Goal: Browse casually: Explore the website without a specific task or goal

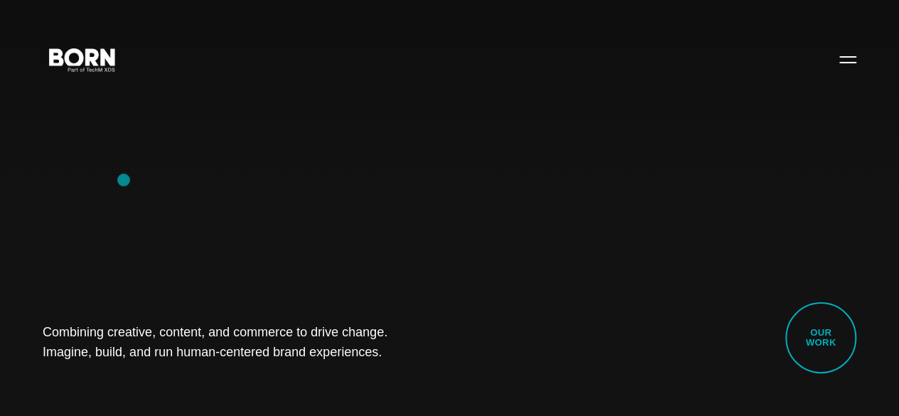
click at [124, 180] on div "Combining creative, content, and commerce to drive change. Imagine, build, and …" at bounding box center [449, 208] width 899 height 416
click at [21, 181] on div "Combining creative, content, and commerce to drive change. Imagine, build, and …" at bounding box center [449, 208] width 899 height 416
click at [155, 208] on div "Combining creative, content, and commerce to drive change. Imagine, build, and …" at bounding box center [449, 208] width 899 height 416
click at [140, 212] on div "Combining creative, content, and commerce to drive change. Imagine, build, and …" at bounding box center [449, 208] width 899 height 416
click at [122, 153] on div "Combining creative, content, and commerce to drive change. Imagine, build, and …" at bounding box center [449, 208] width 899 height 416
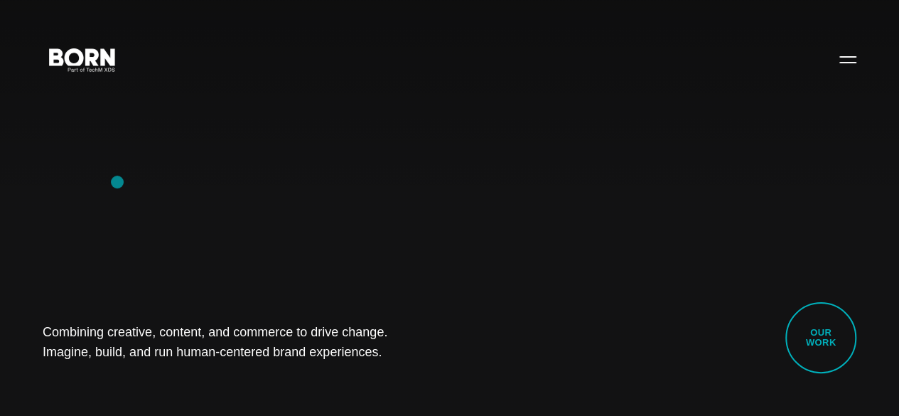
click at [117, 182] on div "Combining creative, content, and commerce to drive change. Imagine, build, and …" at bounding box center [449, 208] width 899 height 416
click at [139, 178] on div "Combining creative, content, and commerce to drive change. Imagine, build, and …" at bounding box center [449, 208] width 899 height 416
click at [199, 150] on div "Combining creative, content, and commerce to drive change. Imagine, build, and …" at bounding box center [449, 208] width 899 height 416
click at [153, 180] on div "Combining creative, content, and commerce to drive change. Imagine, build, and …" at bounding box center [449, 208] width 899 height 416
drag, startPoint x: 37, startPoint y: 316, endPoint x: 306, endPoint y: 366, distance: 273.3
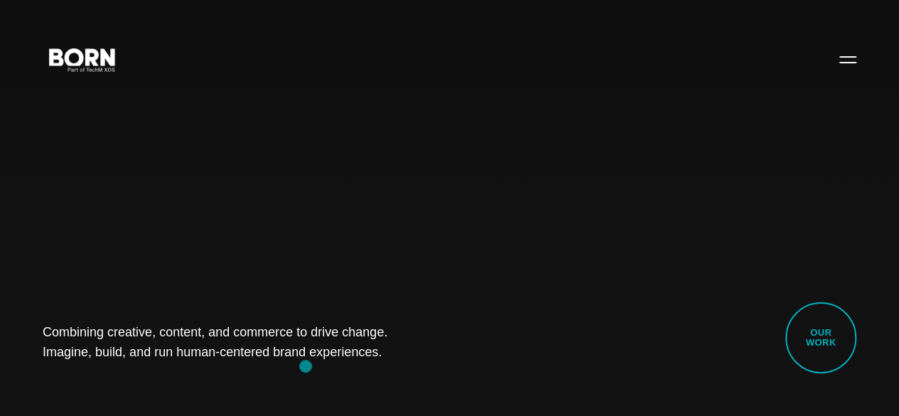
click at [306, 366] on div "Combining creative, content, and commerce to drive change. Imagine, build, and …" at bounding box center [449, 208] width 899 height 416
click at [205, 373] on div "Combining creative, content, and commerce to drive change. Imagine, build, and …" at bounding box center [449, 208] width 899 height 416
drag, startPoint x: 43, startPoint y: 313, endPoint x: 327, endPoint y: 368, distance: 289.4
click at [327, 368] on div "Combining creative, content, and commerce to drive change. Imagine, build, and …" at bounding box center [449, 208] width 899 height 416
click at [350, 336] on h1 "Combining creative, content, and commerce to drive change. Imagine, build, and …" at bounding box center [224, 342] width 363 height 40
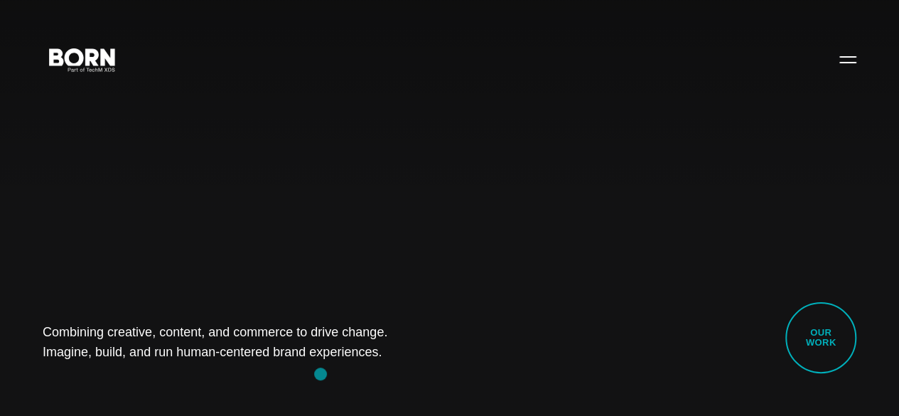
drag, startPoint x: 27, startPoint y: 306, endPoint x: 321, endPoint y: 374, distance: 301.3
click at [321, 374] on div "Combining creative, content, and commerce to drive change. Imagine, build, and …" at bounding box center [449, 208] width 899 height 416
click at [158, 369] on div "Combining creative, content, and commerce to drive change. Imagine, build, and …" at bounding box center [449, 208] width 899 height 416
drag, startPoint x: 52, startPoint y: 316, endPoint x: 344, endPoint y: 358, distance: 295.1
click at [344, 358] on div "Combining creative, content, and commerce to drive change. Imagine, build, and …" at bounding box center [449, 208] width 899 height 416
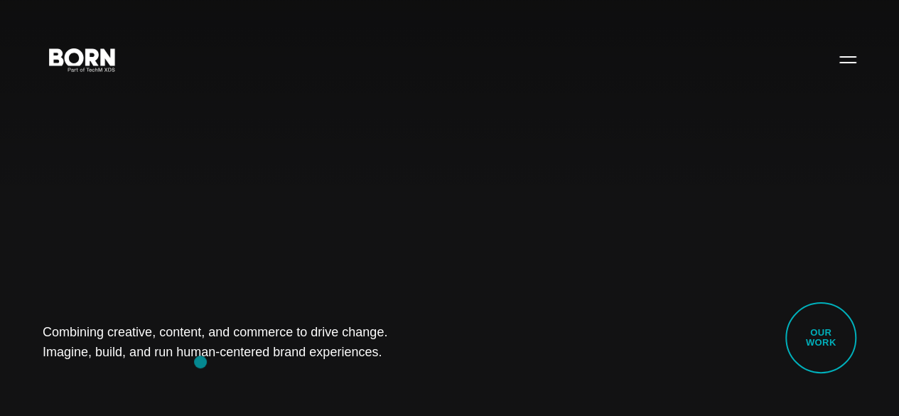
click at [200, 362] on div "Combining creative, content, and commerce to drive change. Imagine, build, and …" at bounding box center [449, 208] width 899 height 416
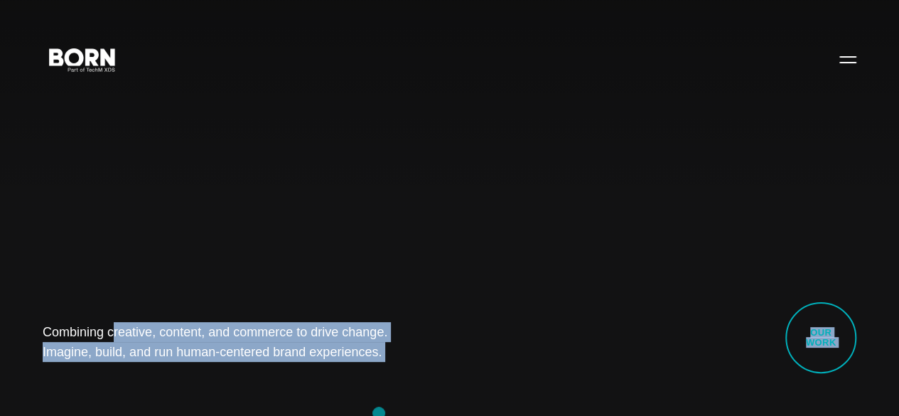
drag, startPoint x: 43, startPoint y: 305, endPoint x: 401, endPoint y: 414, distance: 374.6
click at [401, 414] on div "Combining creative, content, and commerce to drive change. Imagine, build, and …" at bounding box center [449, 208] width 899 height 416
click at [202, 388] on div "Combining creative, content, and commerce to drive change. Imagine, build, and …" at bounding box center [449, 208] width 899 height 416
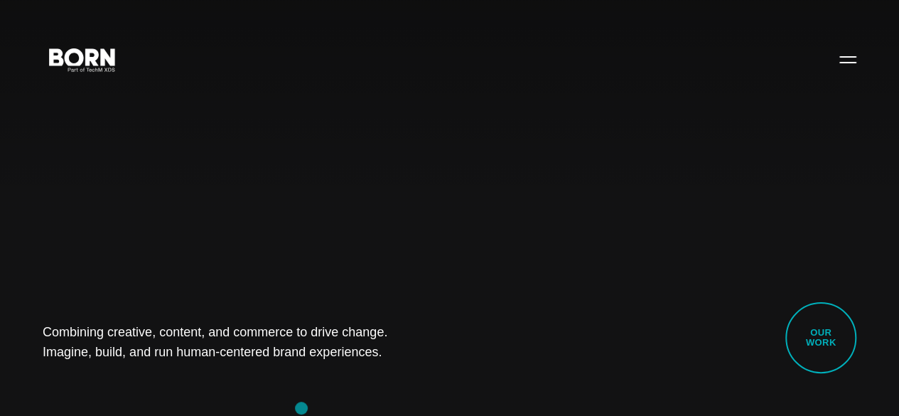
drag, startPoint x: 33, startPoint y: 315, endPoint x: 301, endPoint y: 408, distance: 283.7
click at [301, 408] on div "Combining creative, content, and commerce to drive change. Imagine, build, and …" at bounding box center [449, 208] width 899 height 416
click at [161, 364] on div "Combining creative, content, and commerce to drive change. Imagine, build, and …" at bounding box center [449, 208] width 899 height 416
drag, startPoint x: 33, startPoint y: 307, endPoint x: 407, endPoint y: 359, distance: 377.5
click at [407, 359] on div "Combining creative, content, and commerce to drive change. Imagine, build, and …" at bounding box center [449, 208] width 899 height 416
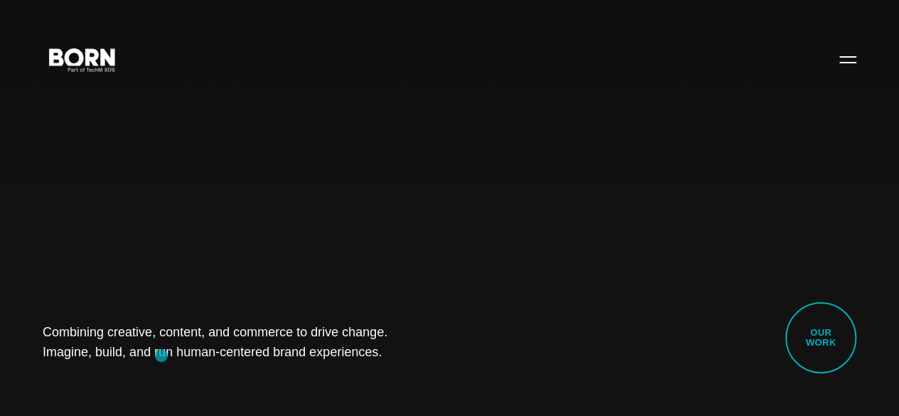
click at [161, 355] on div "Combining creative, content, and commerce to drive change. Imagine, build, and …" at bounding box center [449, 208] width 899 height 416
drag, startPoint x: 50, startPoint y: 308, endPoint x: 348, endPoint y: 355, distance: 302.2
click at [348, 355] on div "Combining creative, content, and commerce to drive change. Imagine, build, and …" at bounding box center [449, 208] width 899 height 416
click at [158, 362] on div "Combining creative, content, and commerce to drive change. Imagine, build, and …" at bounding box center [449, 208] width 899 height 416
drag, startPoint x: 106, startPoint y: 325, endPoint x: 360, endPoint y: 391, distance: 262.9
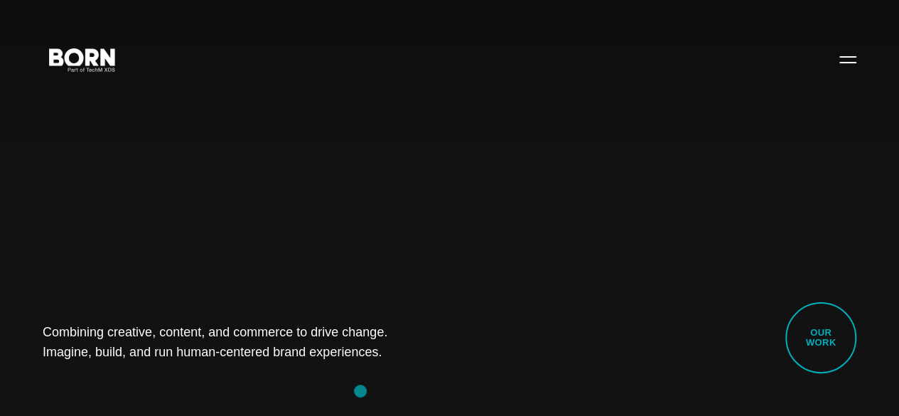
click at [360, 391] on div "Combining creative, content, and commerce to drive change. Imagine, build, and …" at bounding box center [449, 208] width 899 height 416
click at [144, 362] on div "Combining creative, content, and commerce to drive change. Imagine, build, and …" at bounding box center [449, 208] width 899 height 416
drag, startPoint x: 48, startPoint y: 316, endPoint x: 344, endPoint y: 387, distance: 304.2
click at [344, 387] on div "Combining creative, content, and commerce to drive change. Imagine, build, and …" at bounding box center [449, 208] width 899 height 416
click at [187, 373] on div "Combining creative, content, and commerce to drive change. Imagine, build, and …" at bounding box center [449, 208] width 899 height 416
